Goal: Check status: Check status

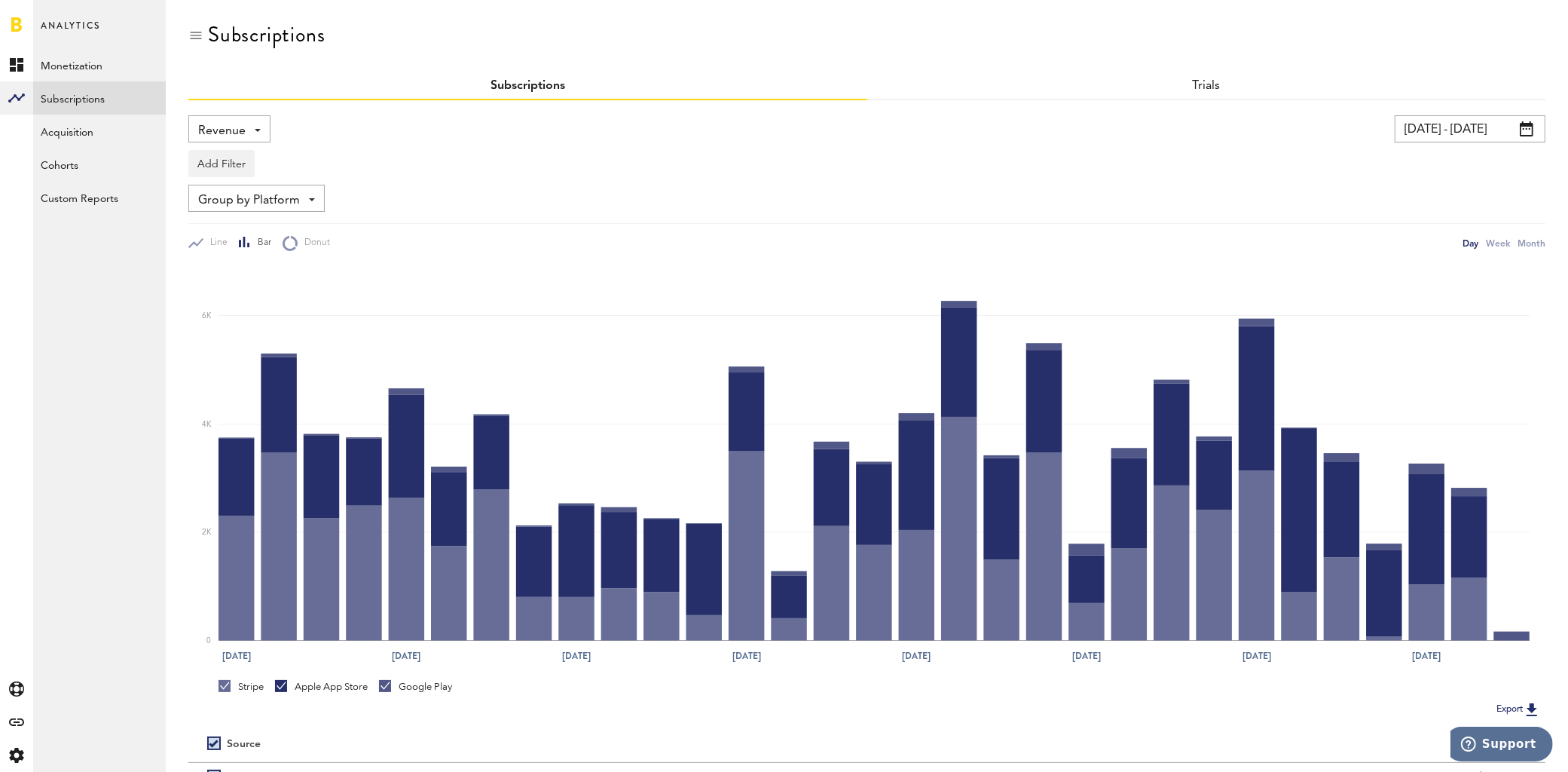
click at [1458, 127] on input "[DATE] - [DATE]" at bounding box center [1470, 129] width 151 height 27
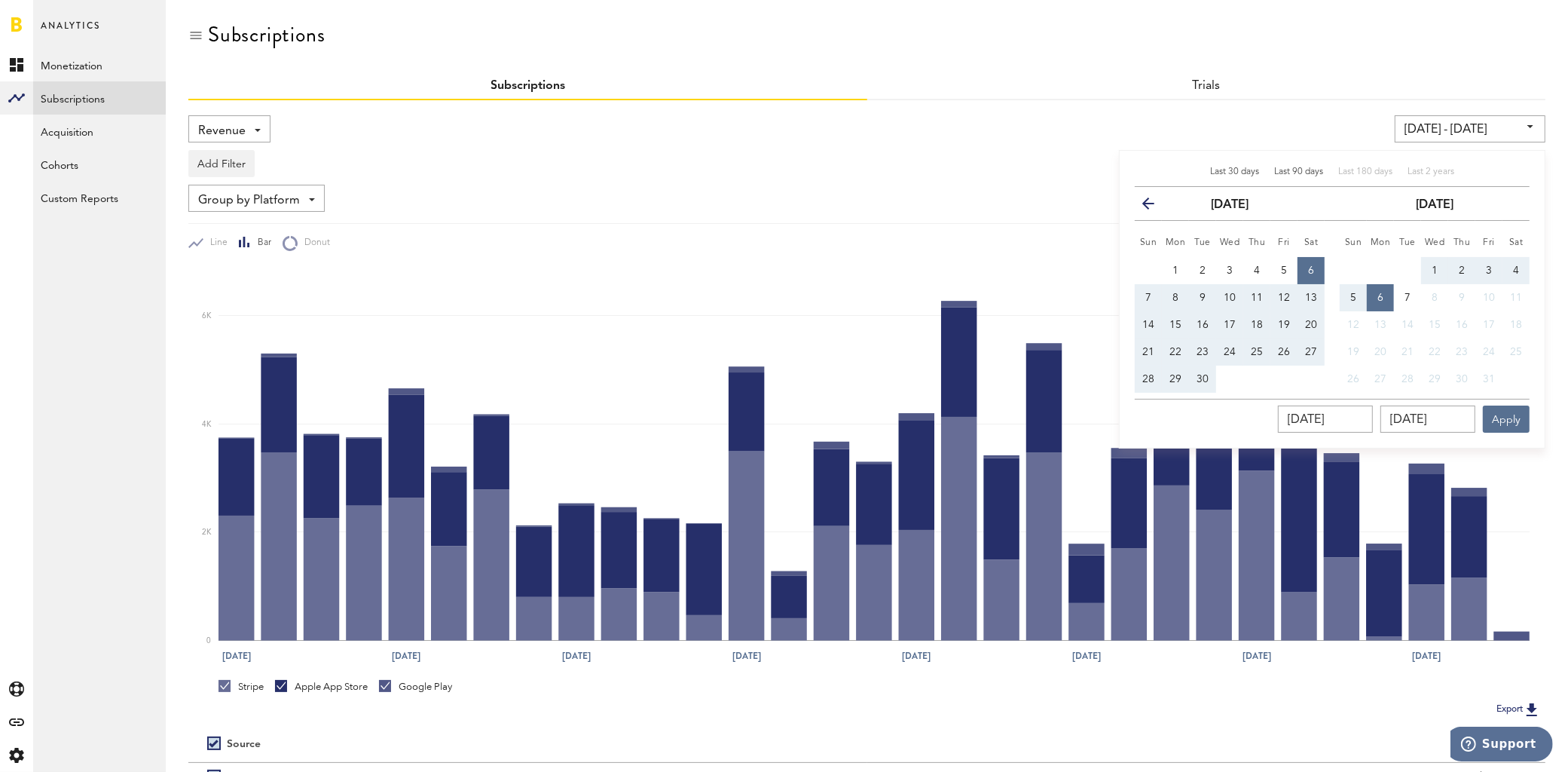
click at [1295, 172] on span "Last 90 days" at bounding box center [1298, 172] width 49 height 9
type input "[DATE] - [DATE]"
type input "[DATE]"
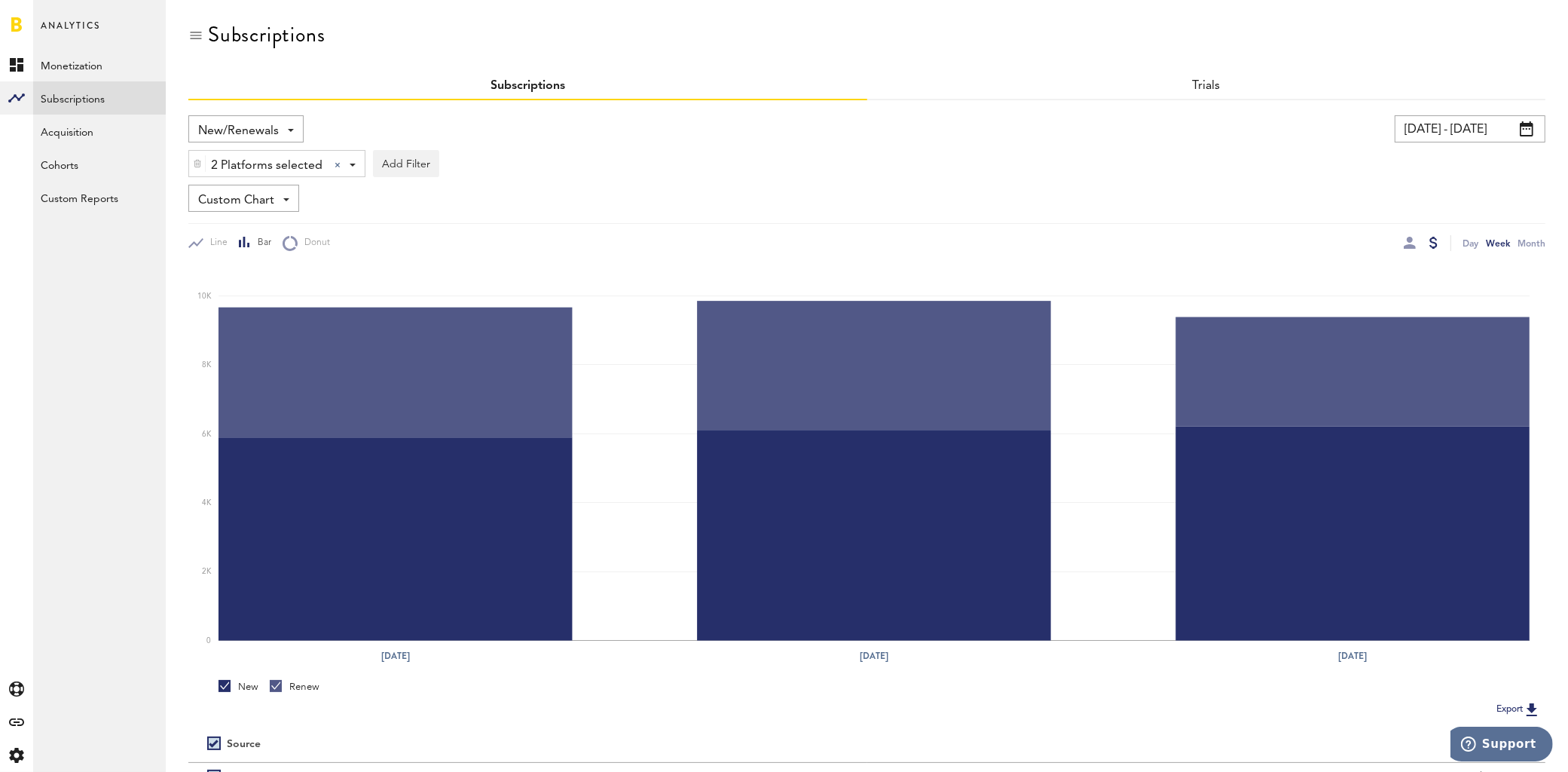
click at [1424, 132] on input "04/14/24 - 05/04/24" at bounding box center [1470, 129] width 151 height 27
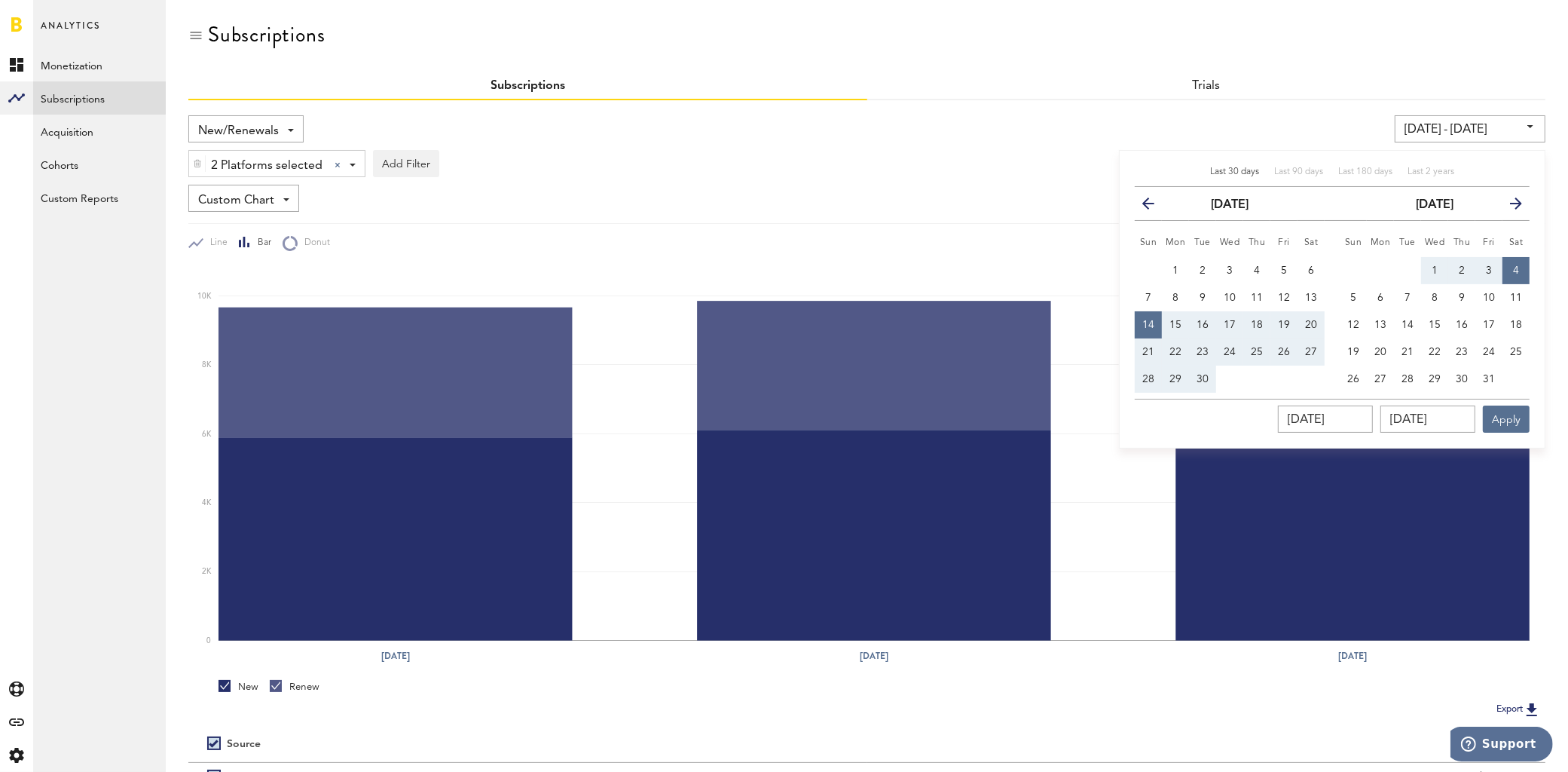
click at [1252, 174] on span "Last 30 days" at bounding box center [1235, 172] width 49 height 9
type input "[DATE] - [DATE]"
type input "[DATE]"
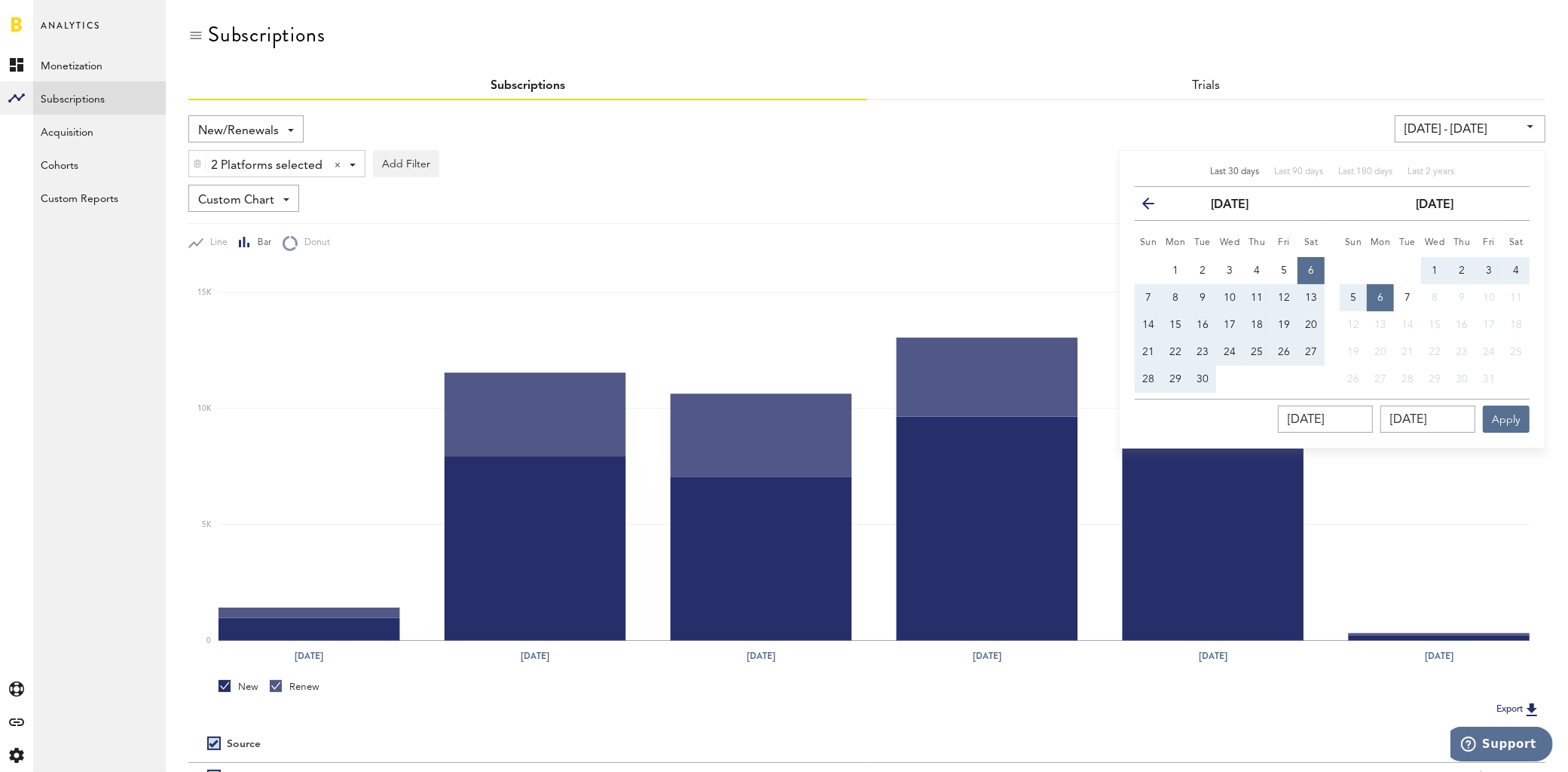
click at [1154, 297] on button "7" at bounding box center [1148, 297] width 27 height 27
type input "09/06/25 - 09/07/25"
type input "09/07/2025"
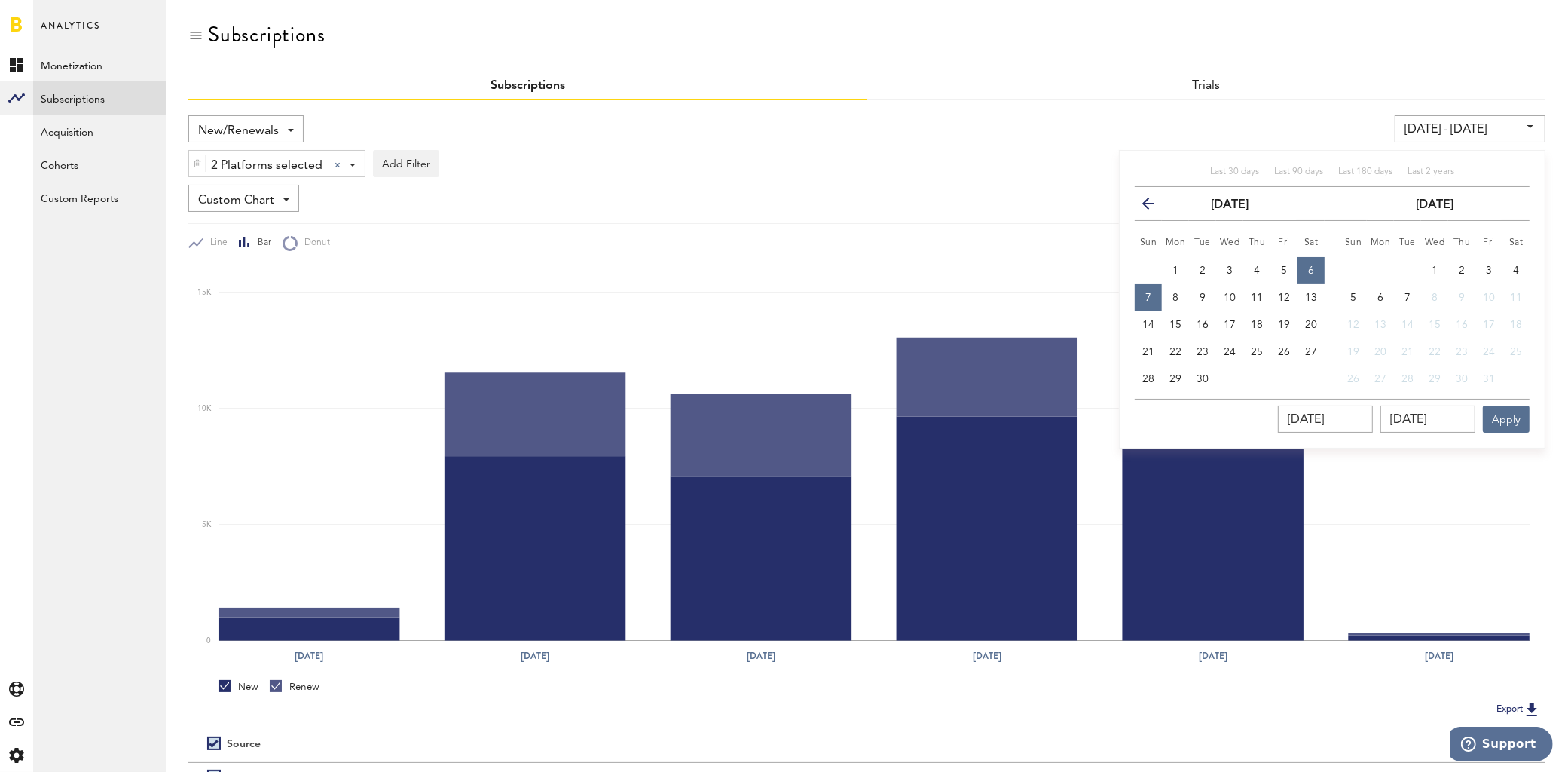
click at [1154, 293] on button "7" at bounding box center [1148, 297] width 27 height 27
click at [1514, 268] on span "4" at bounding box center [1516, 270] width 6 height 10
type input "10/04/25 - 10/04/25"
type input "10/04/2025"
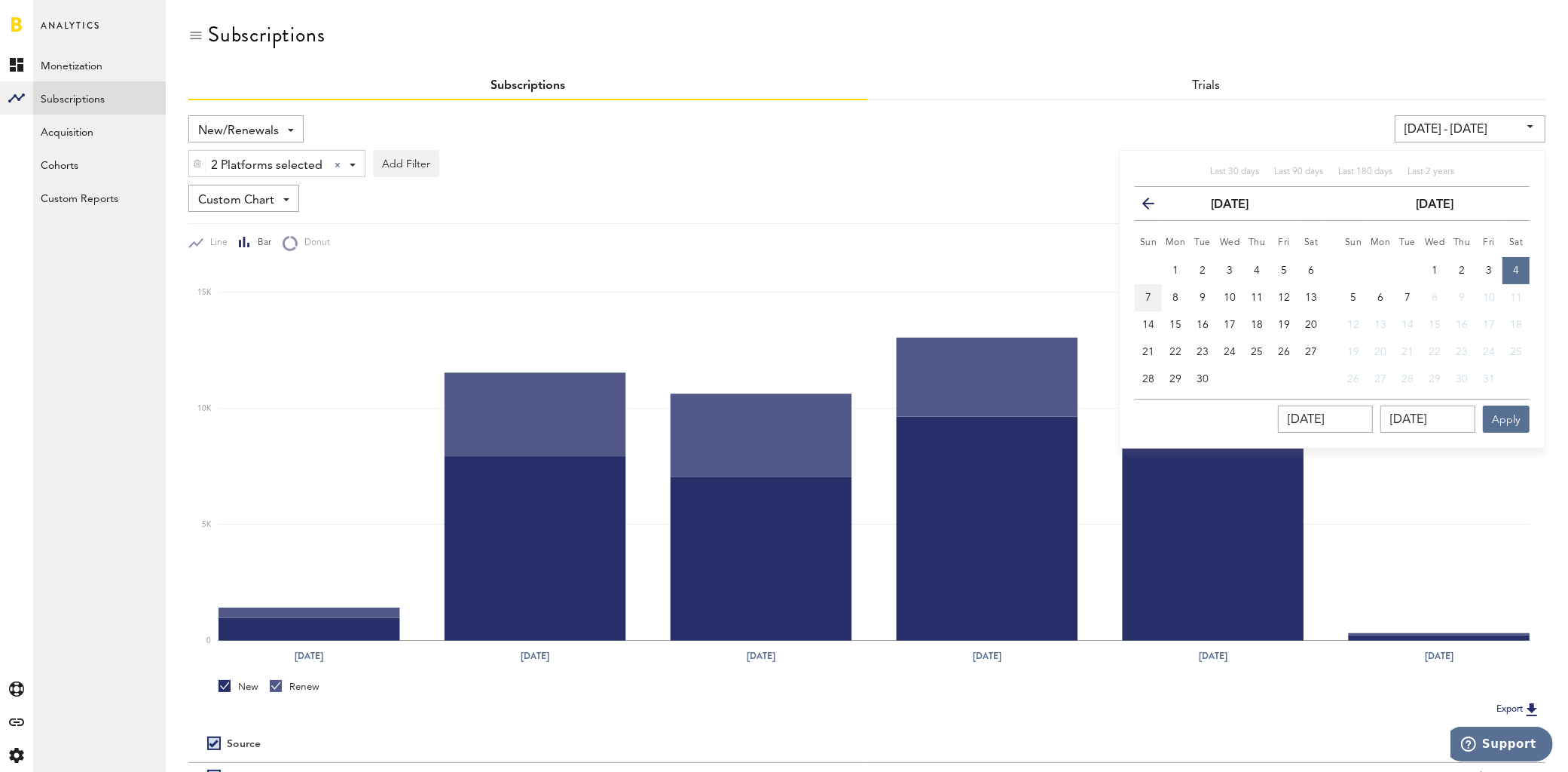
click at [1140, 299] on button "7" at bounding box center [1148, 297] width 27 height 27
type input "09/07/25 - 09/07/25"
type input "09/07/2025"
click at [1528, 265] on button "4" at bounding box center [1516, 270] width 27 height 27
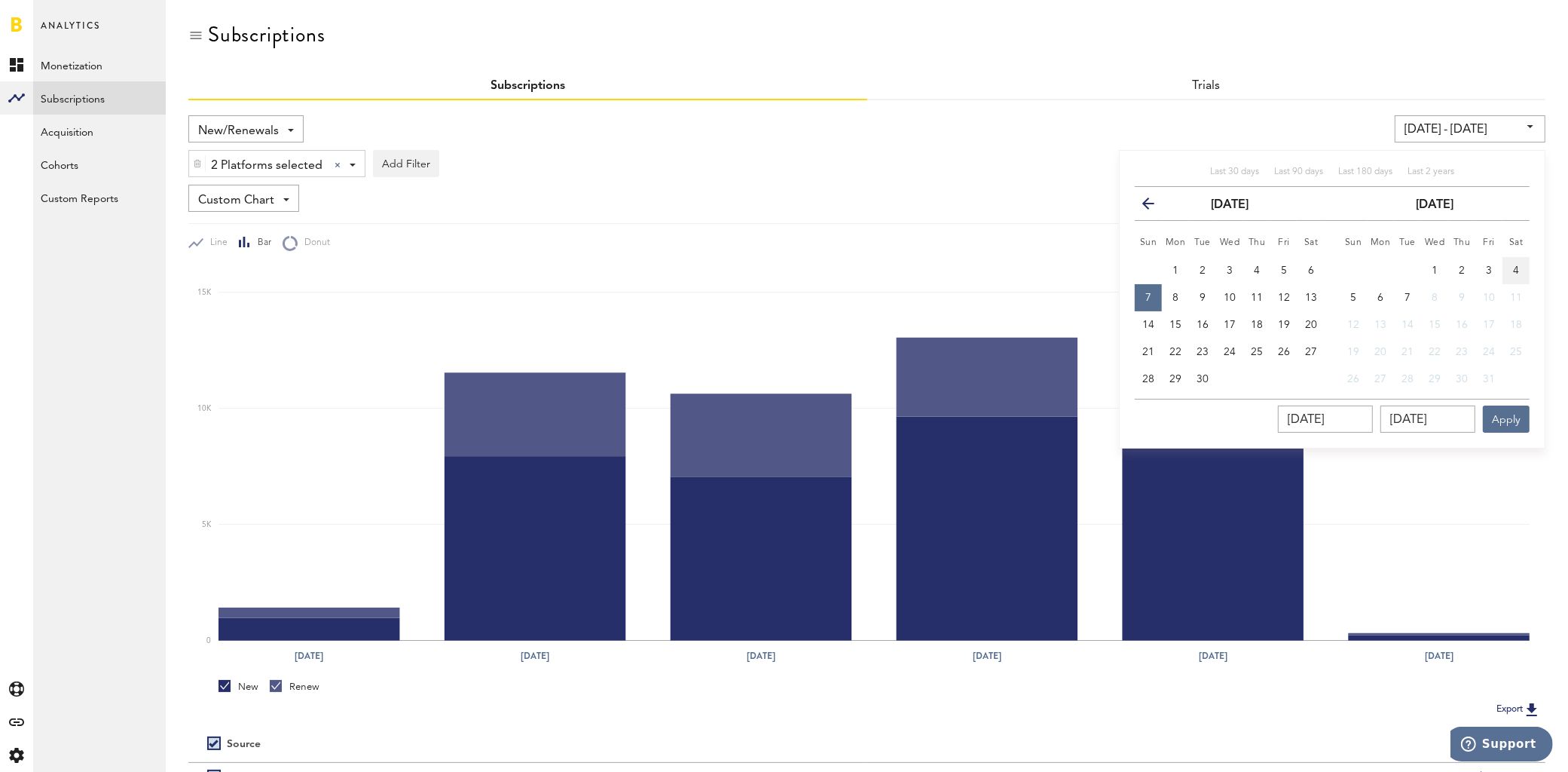
type input "09/07/25 - 10/04/25"
type input "10/04/2025"
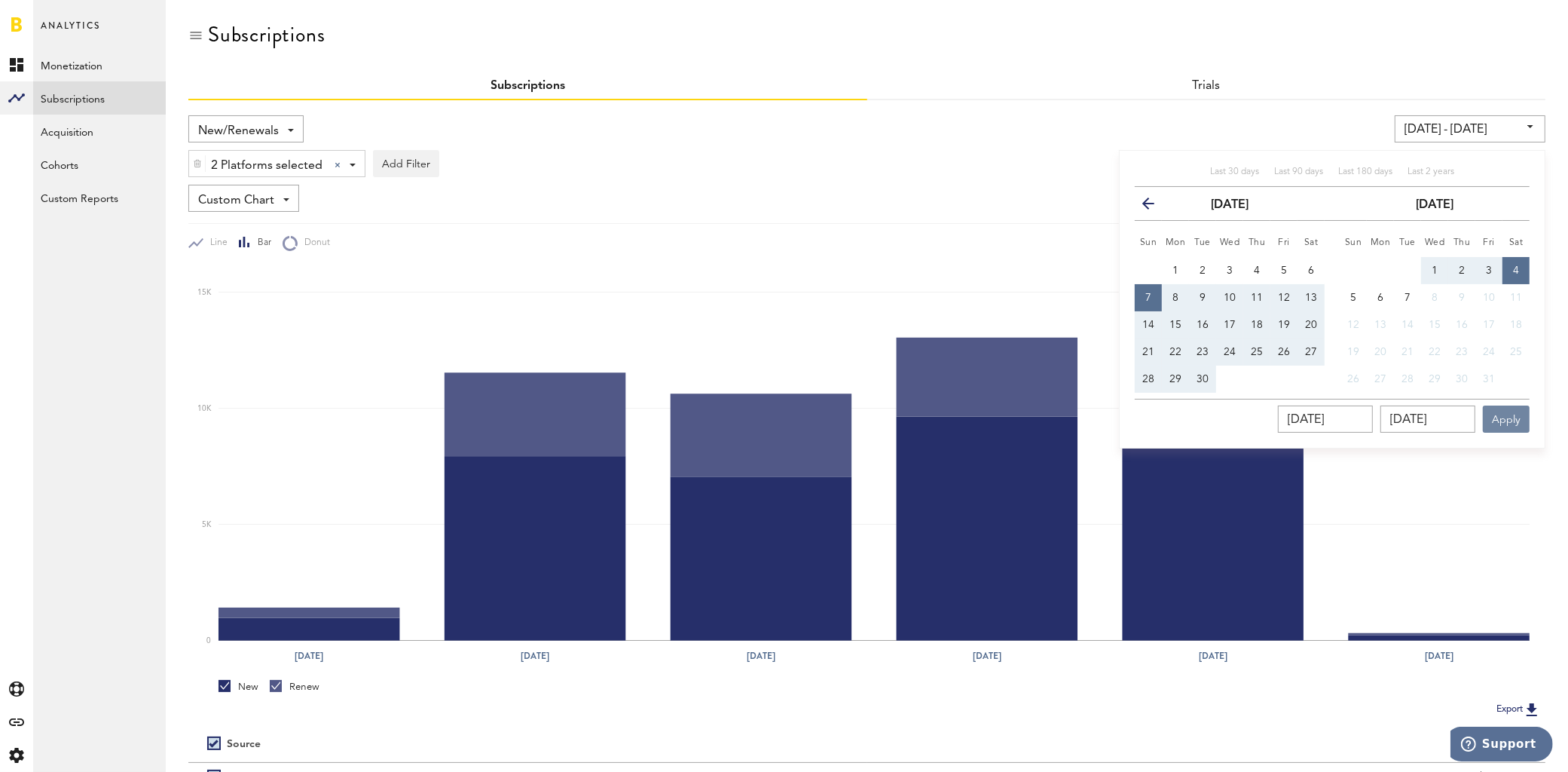
click at [1510, 421] on button "Apply" at bounding box center [1507, 418] width 47 height 27
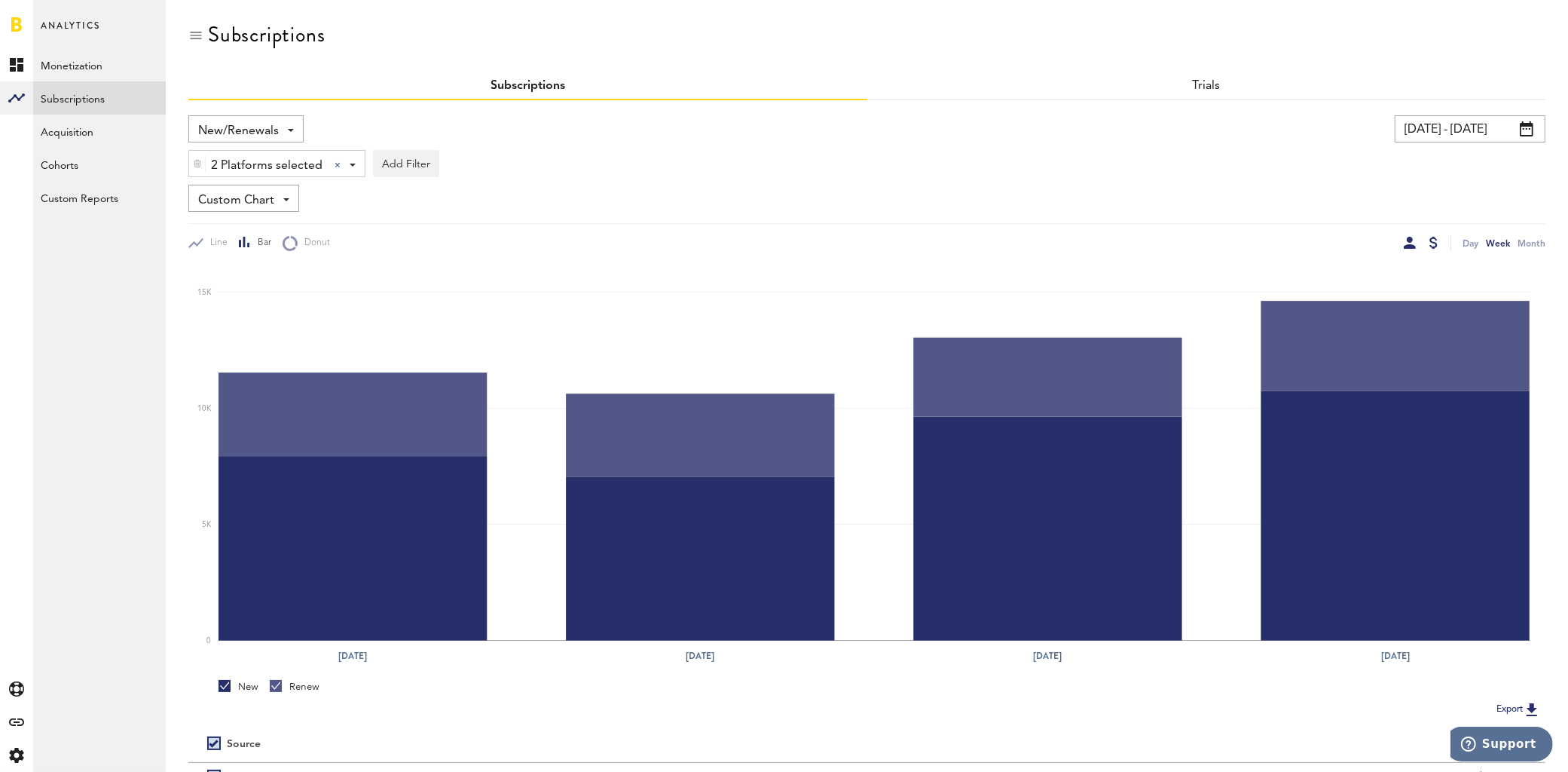
click at [1411, 239] on div at bounding box center [1410, 242] width 12 height 12
